Goal: Task Accomplishment & Management: Use online tool/utility

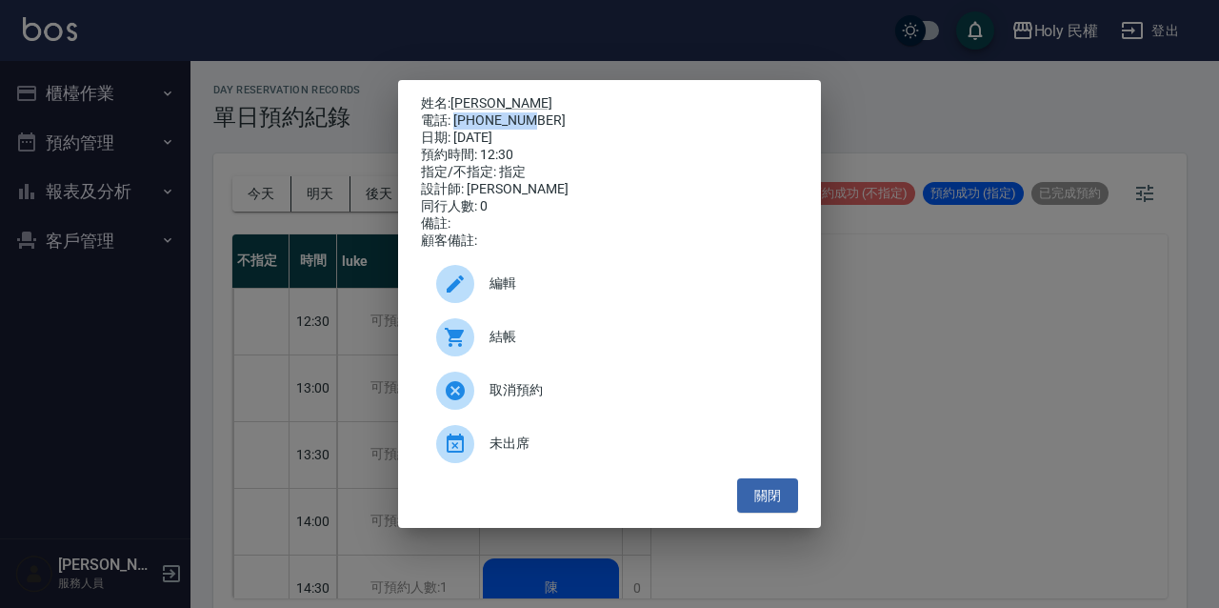
drag, startPoint x: 456, startPoint y: 115, endPoint x: 540, endPoint y: 112, distance: 83.9
click at [540, 112] on div "電話: [PHONE_NUMBER]" at bounding box center [609, 120] width 377 height 17
drag, startPoint x: 540, startPoint y: 112, endPoint x: 513, endPoint y: 112, distance: 26.7
copy div "0935987088"
click at [91, 70] on div "姓名: 洪 電話: [PHONE_NUMBER] 日期: [DATE] 預約時間: 12:30 指定/不指定: 指定 設計師: [PERSON_NAME] 同…" at bounding box center [609, 304] width 1219 height 608
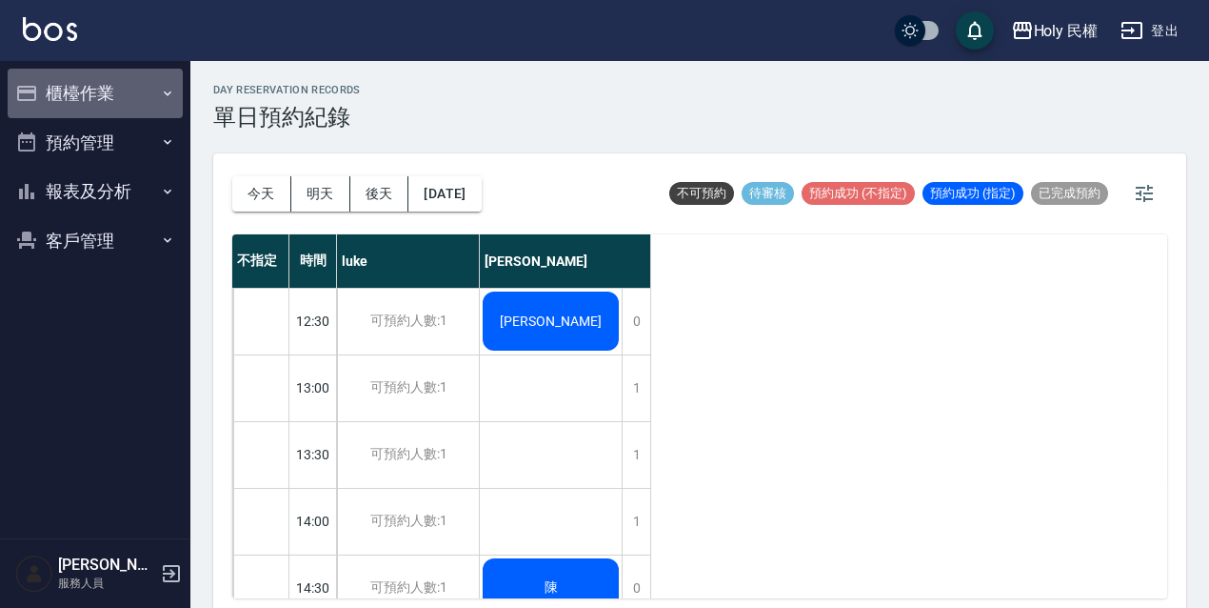
click at [99, 78] on button "櫃檯作業" at bounding box center [95, 94] width 175 height 50
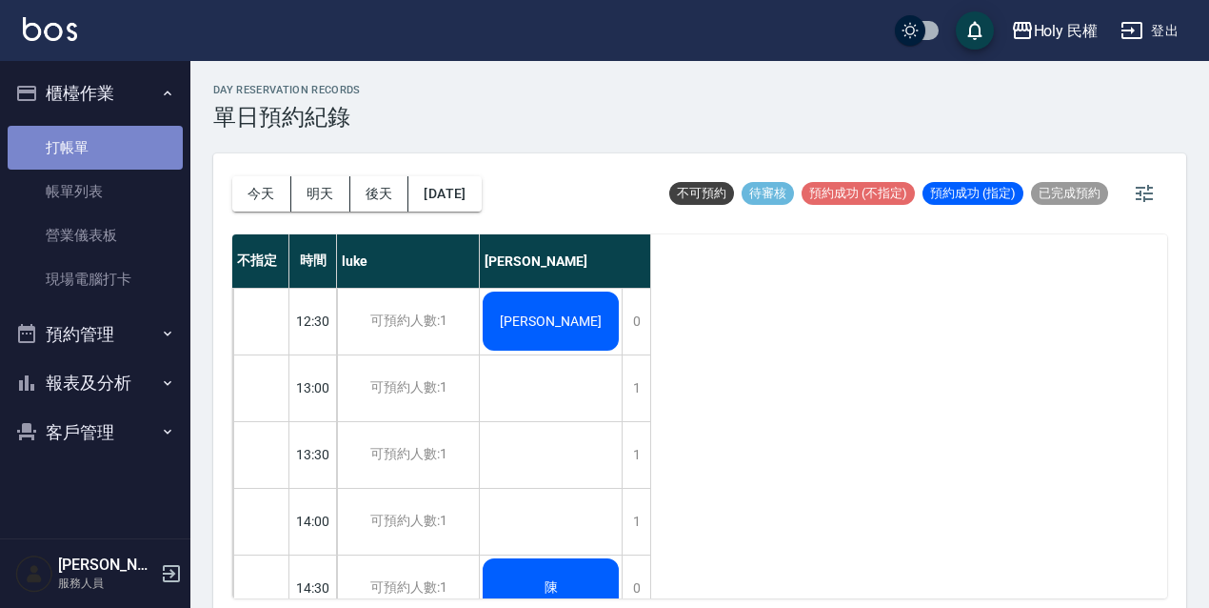
drag, startPoint x: 101, startPoint y: 138, endPoint x: 116, endPoint y: 101, distance: 40.1
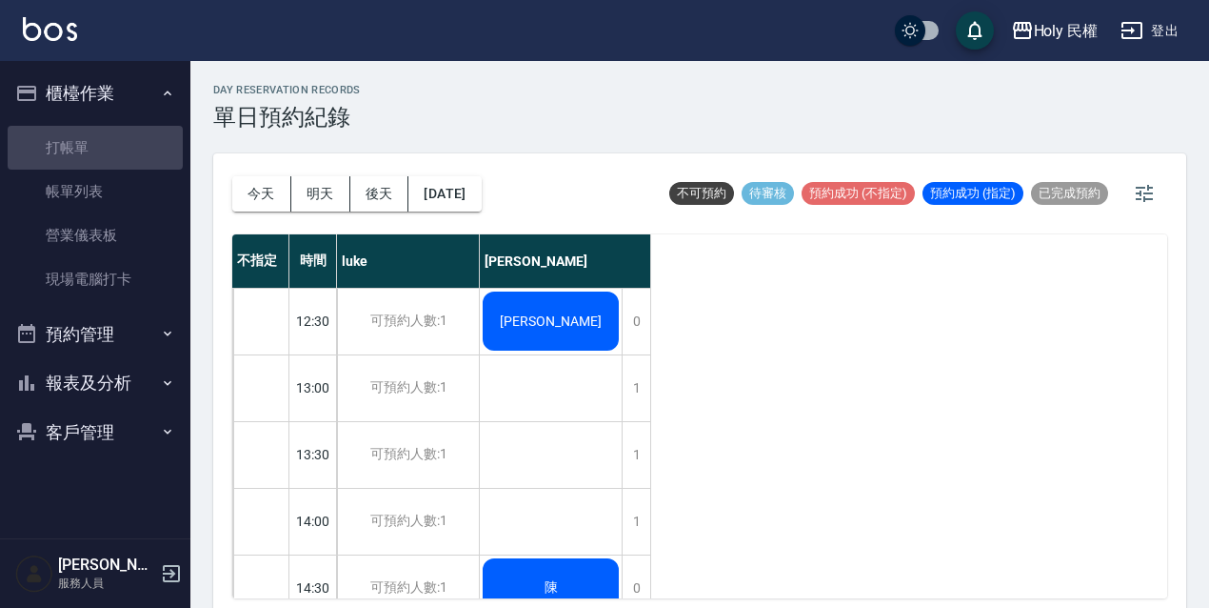
click at [101, 138] on link "打帳單" at bounding box center [95, 148] width 175 height 44
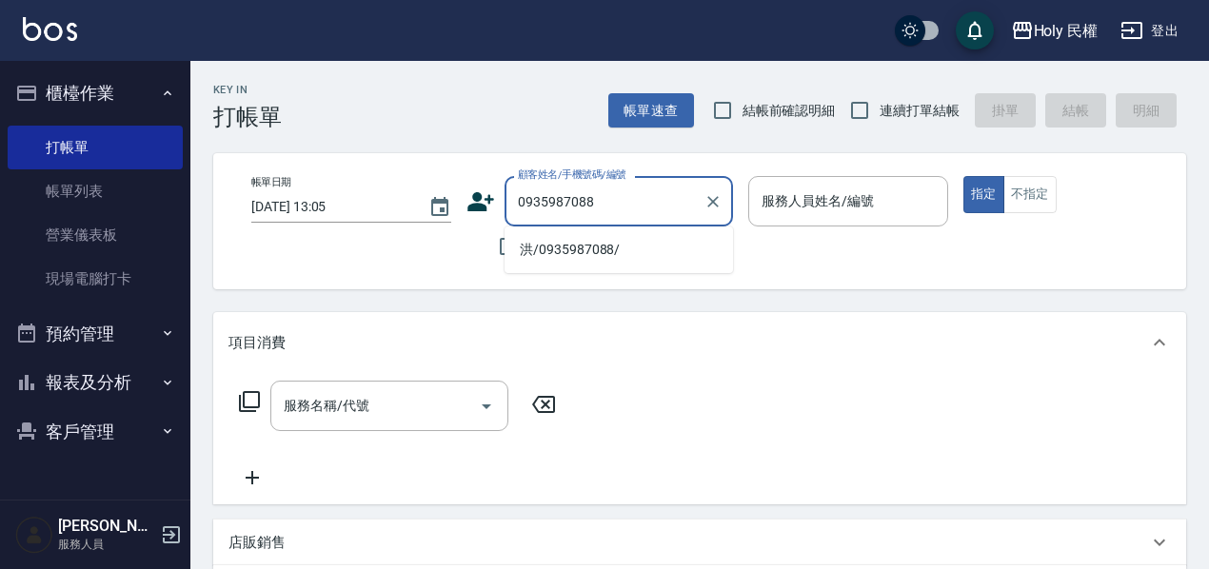
click at [616, 250] on li "洪/0935987088/" at bounding box center [619, 249] width 229 height 31
type input "洪/0935987088/"
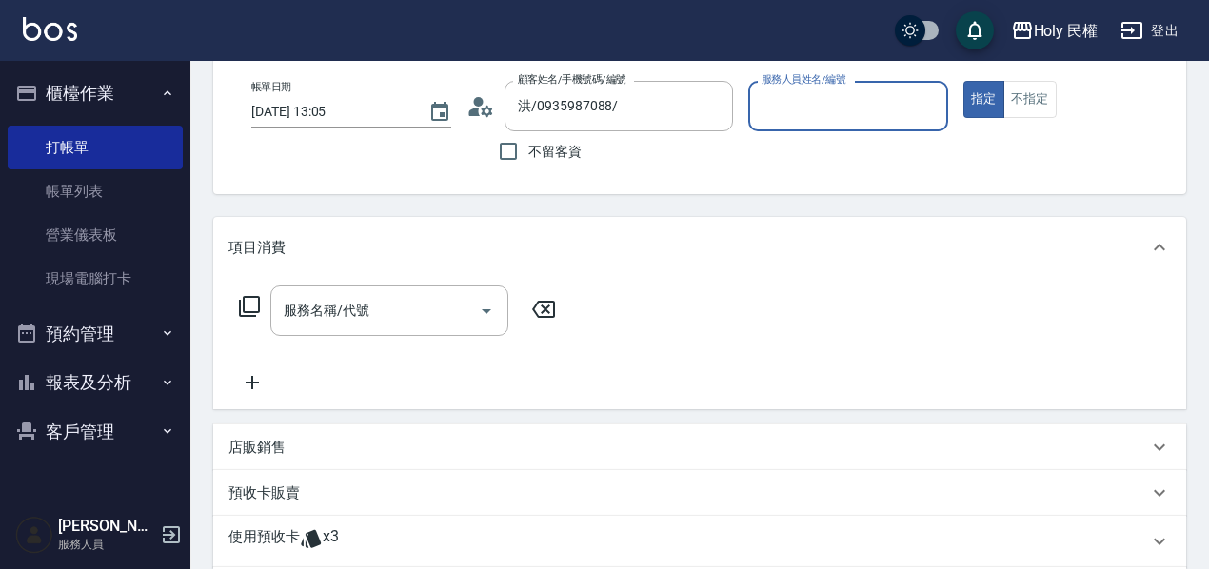
scroll to position [190, 0]
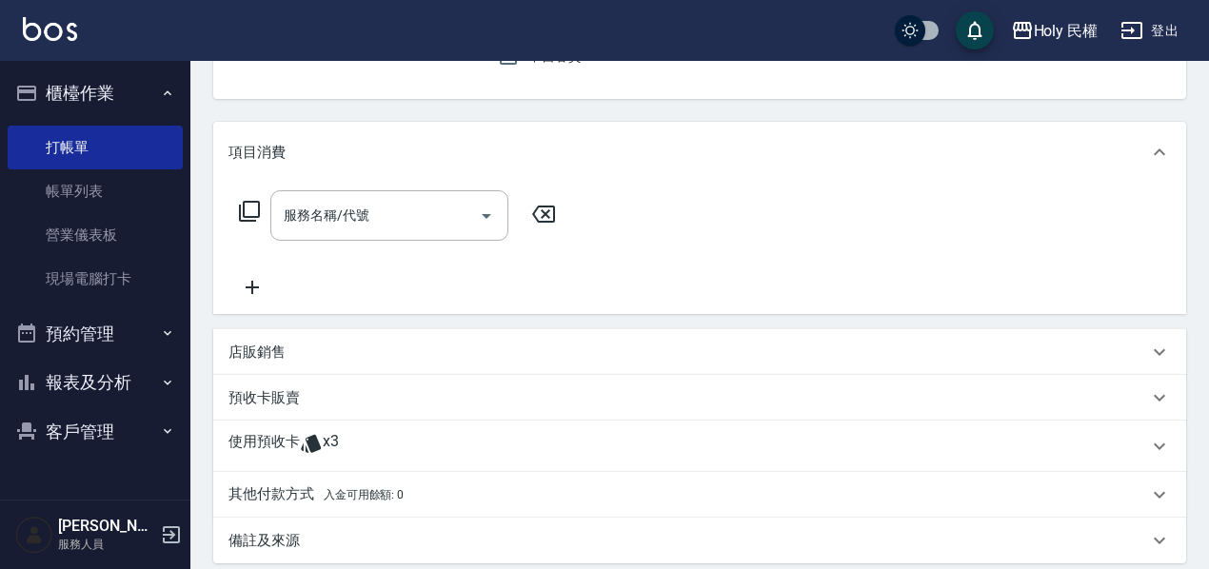
click at [434, 433] on div "使用預收卡 x3" at bounding box center [689, 446] width 920 height 29
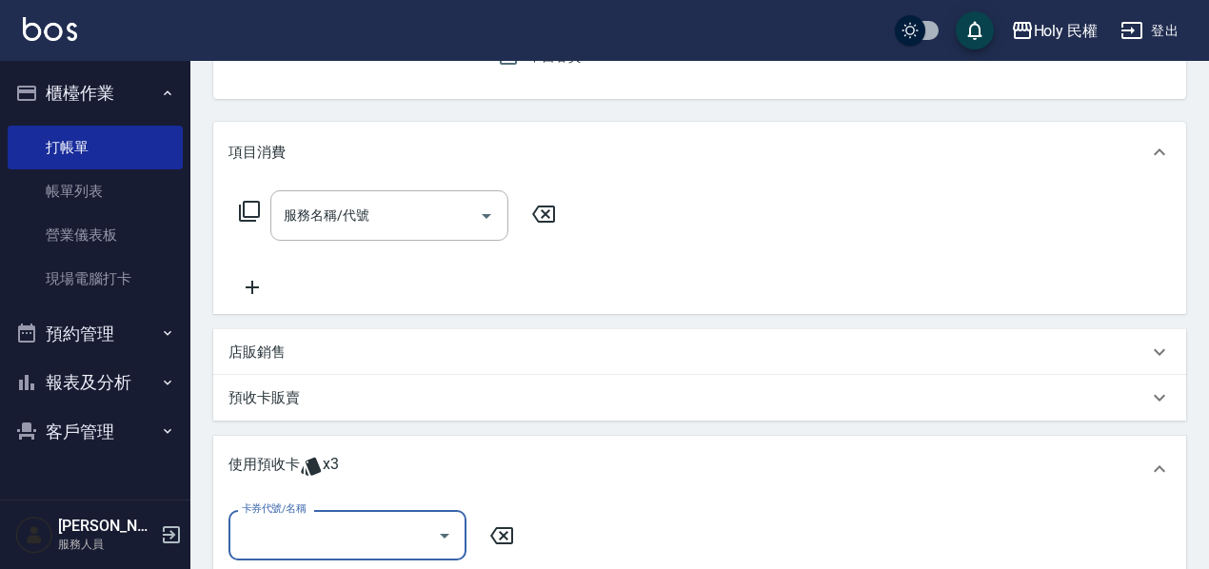
scroll to position [0, 0]
click at [418, 527] on input "卡券代號/名稱" at bounding box center [333, 535] width 192 height 33
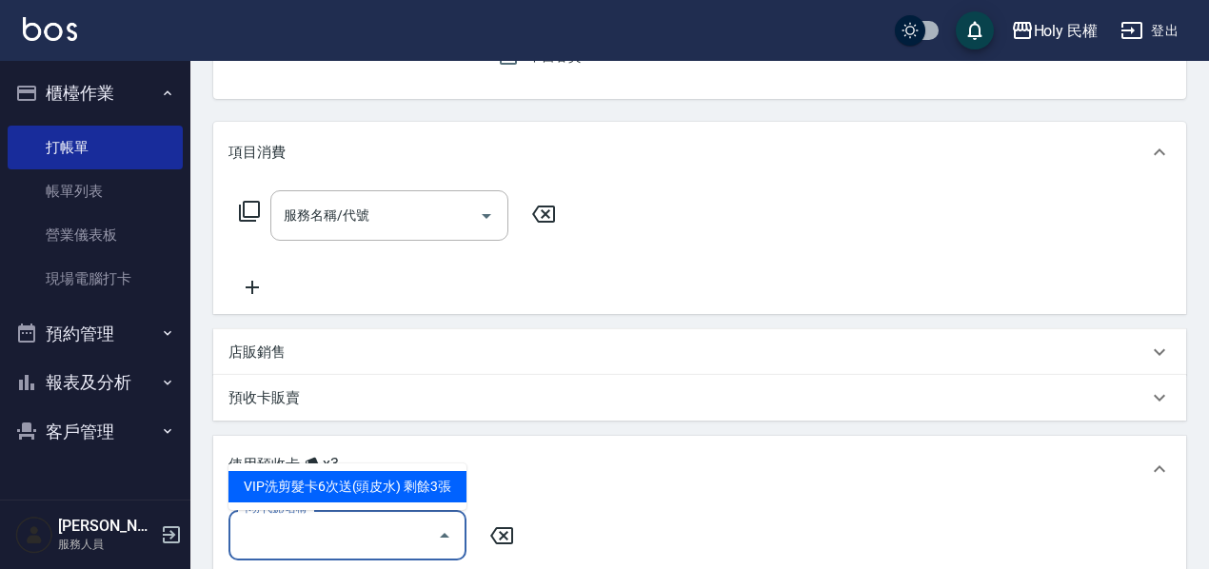
click at [429, 493] on div "VIP洗剪髮卡6次送(頭皮水) 剩餘3張" at bounding box center [348, 486] width 238 height 31
type input "VIP洗剪髮卡6次送(頭皮水)"
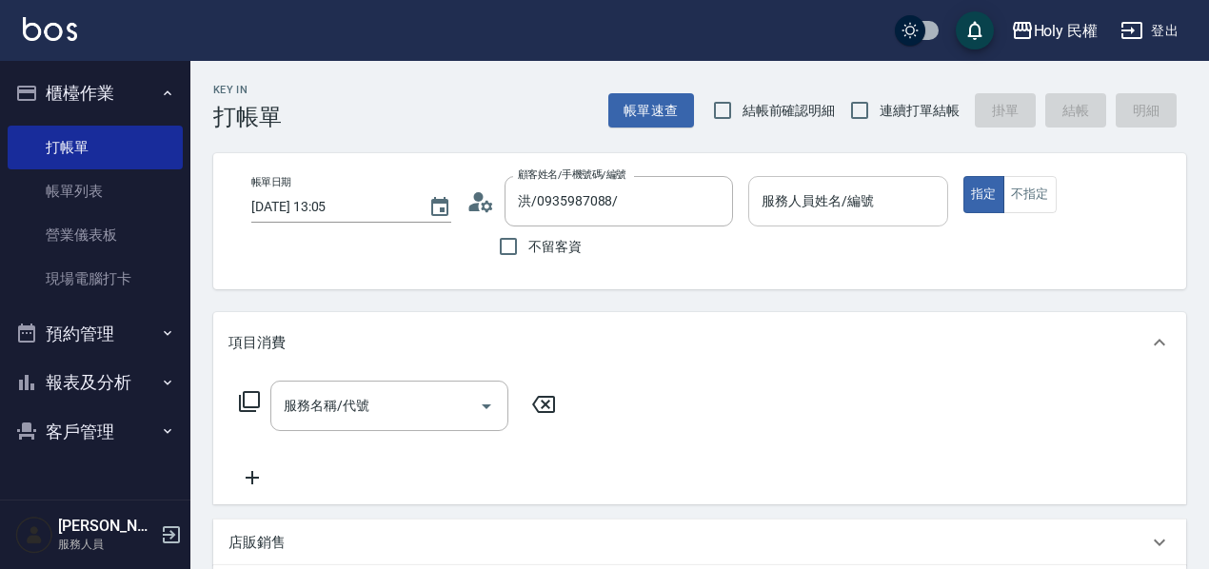
click at [790, 202] on input "服務人員姓名/編號" at bounding box center [848, 201] width 183 height 33
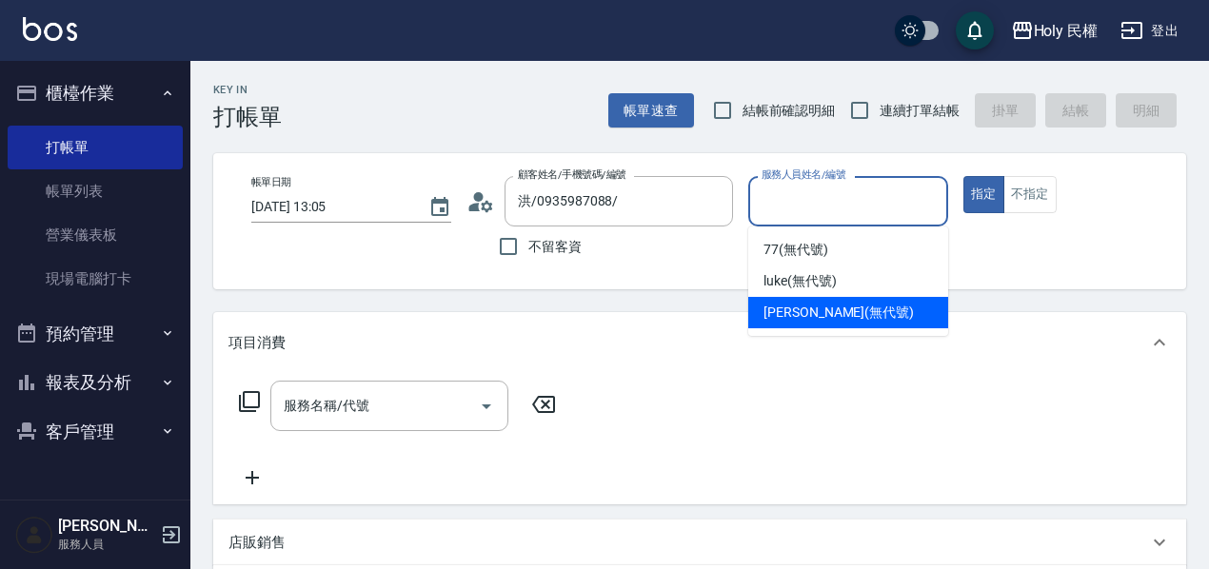
click at [783, 306] on span "Ella (無代號)" at bounding box center [839, 313] width 150 height 20
type input "Ella(無代號)"
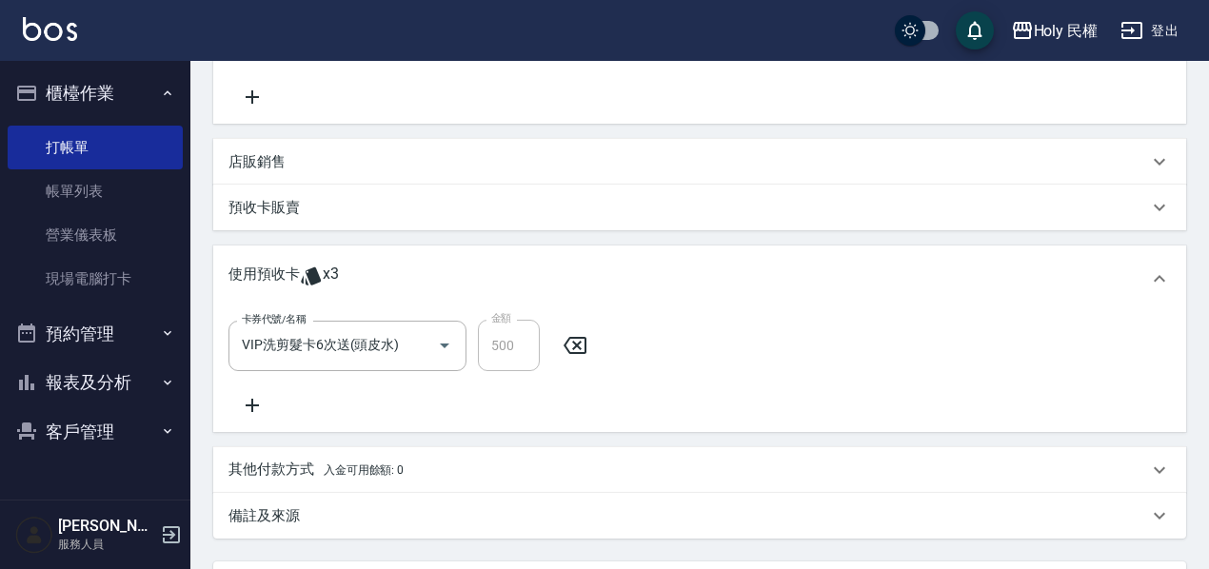
scroll to position [564, 0]
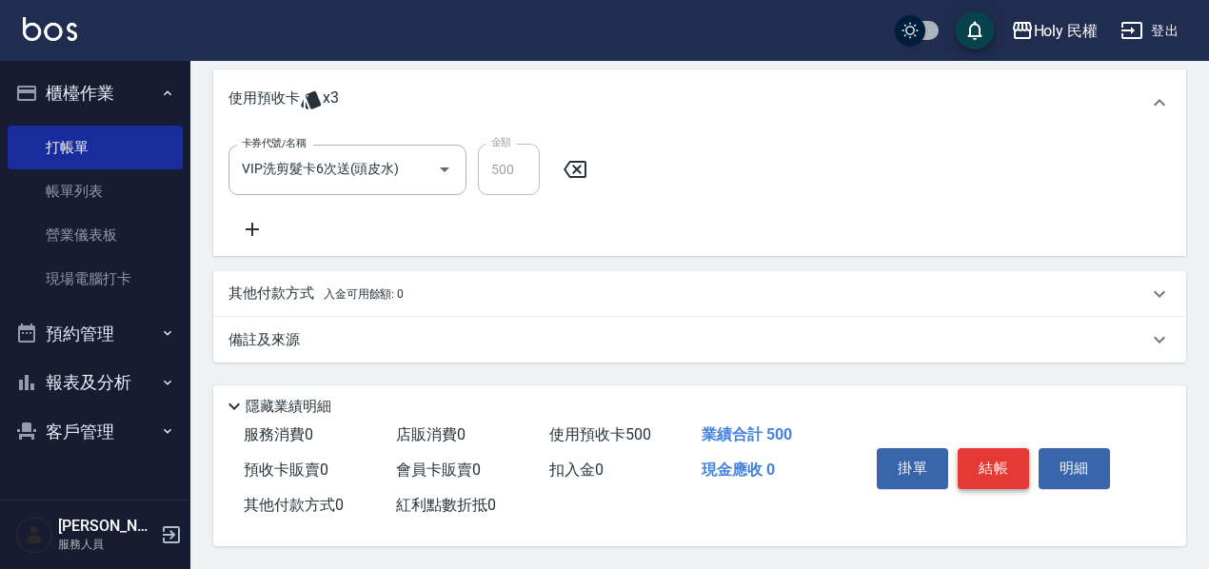
click at [1002, 460] on button "結帳" at bounding box center [993, 469] width 71 height 40
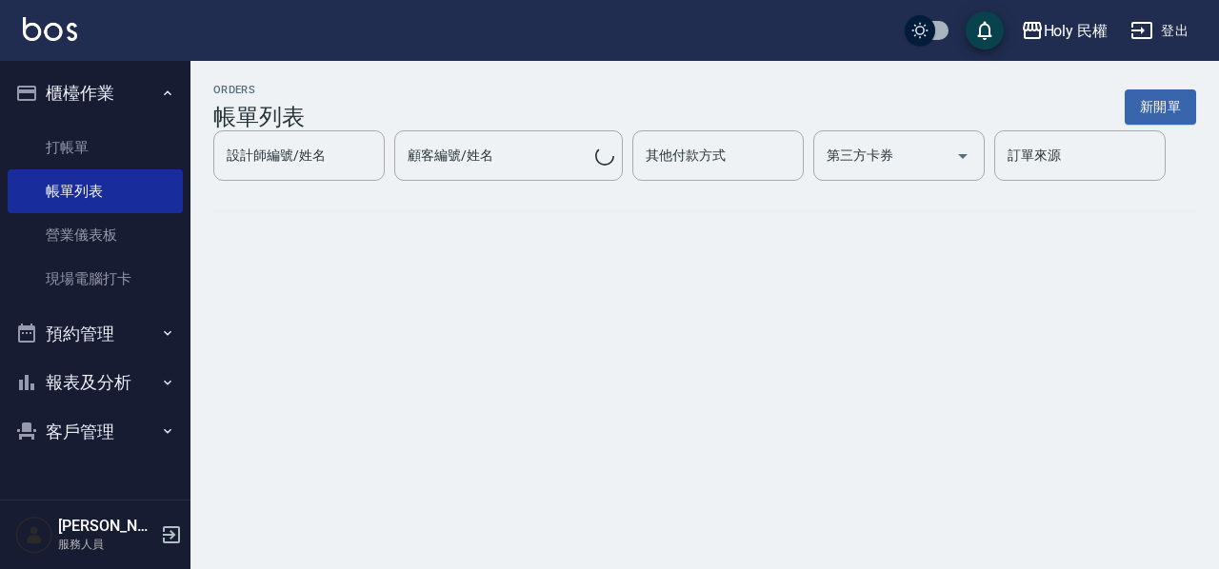
click at [113, 324] on button "預約管理" at bounding box center [95, 334] width 175 height 50
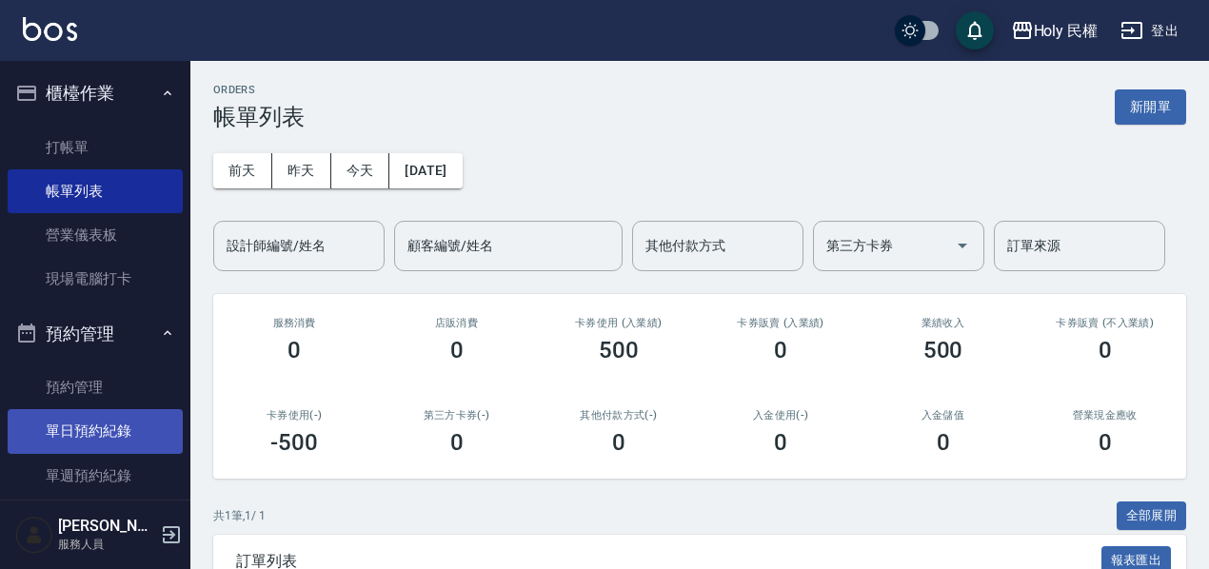
click at [120, 417] on link "單日預約紀錄" at bounding box center [95, 431] width 175 height 44
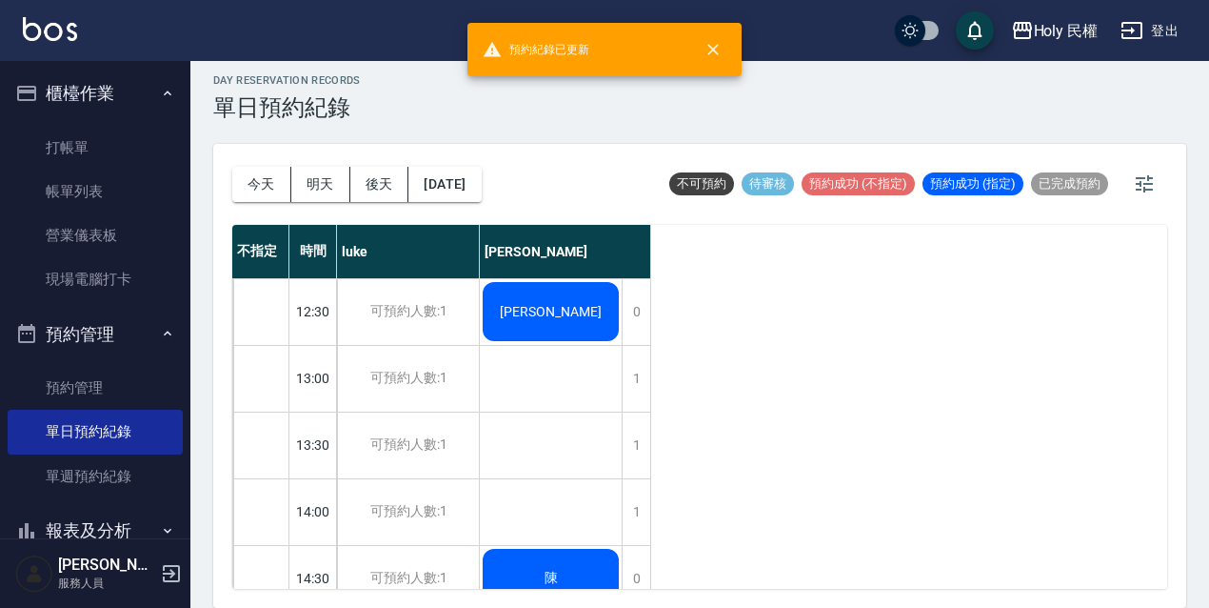
scroll to position [286, 0]
